Goal: Find specific page/section: Locate a particular part of the current website

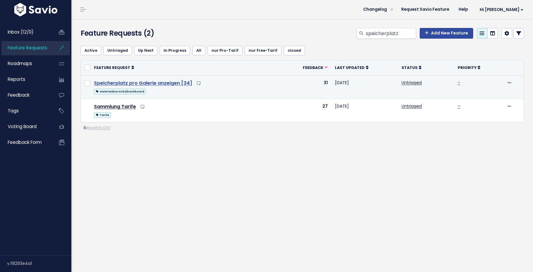
click at [169, 85] on link "Speicherplatz pro Galerie anzeigen [34]" at bounding box center [143, 83] width 98 height 7
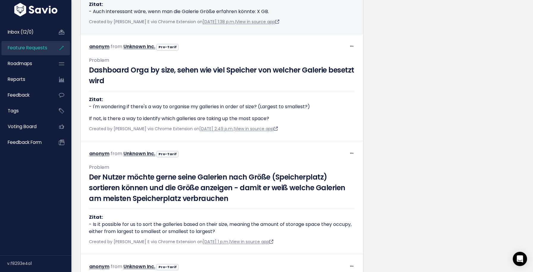
scroll to position [336, 0]
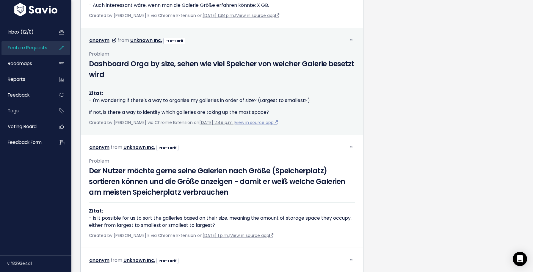
click at [276, 126] on link "View in source app" at bounding box center [256, 123] width 43 height 6
